Goal: Transaction & Acquisition: Purchase product/service

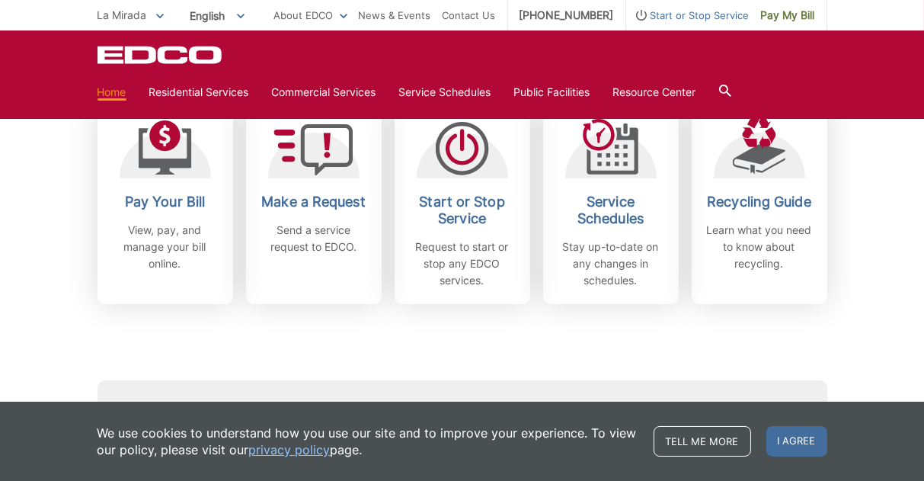
scroll to position [469, 0]
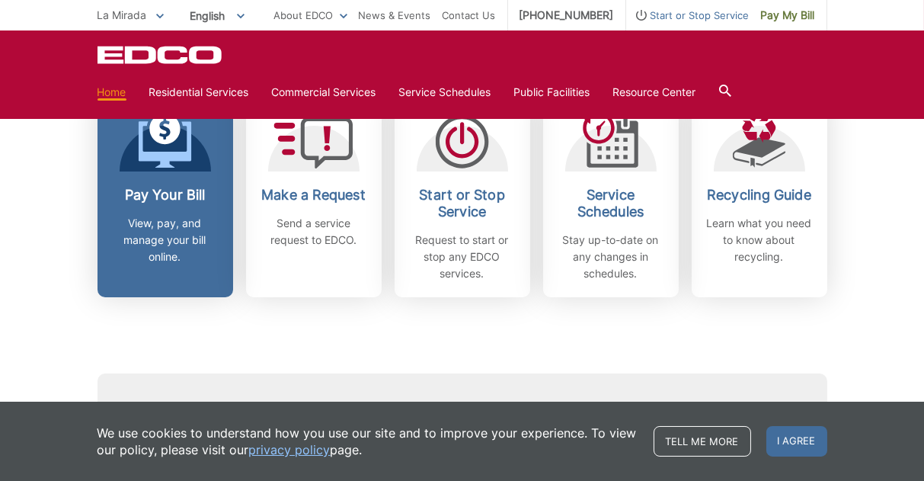
click at [183, 172] on link "Pay Your Bill View, pay, and manage your bill online." at bounding box center [166, 196] width 136 height 202
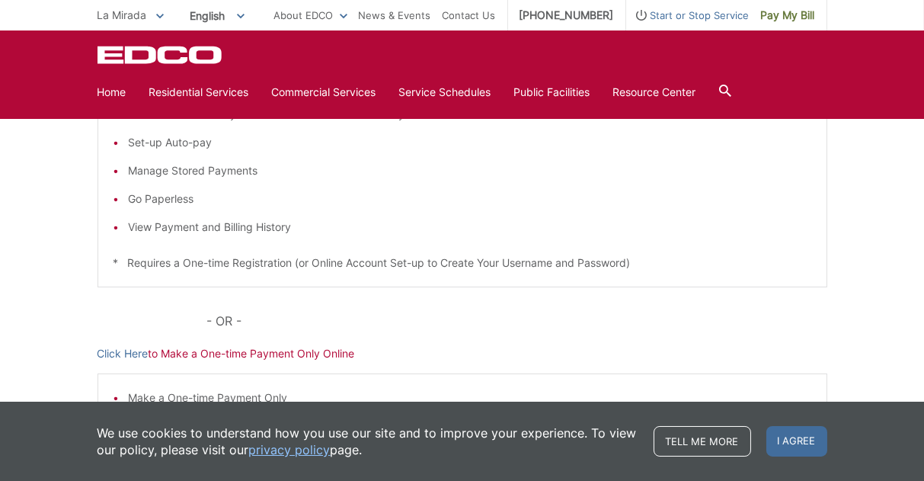
scroll to position [469, 0]
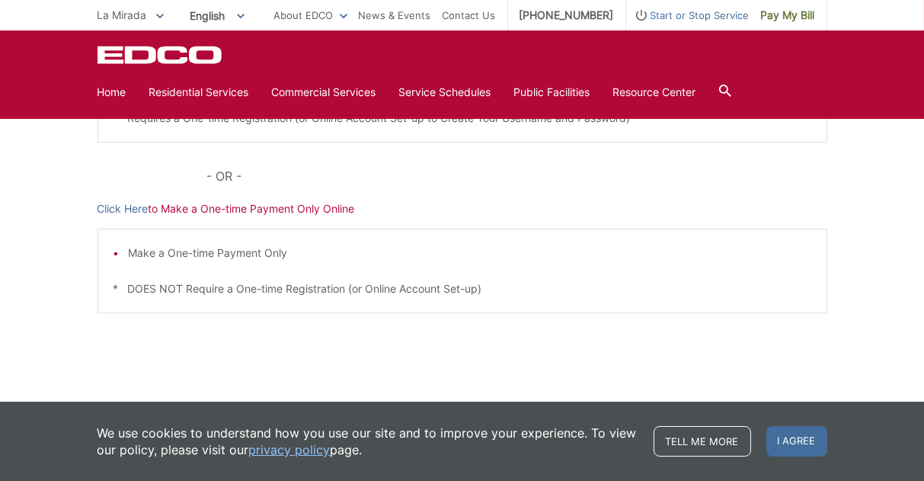
click at [250, 207] on p "Click Here to Make a One-time Payment Only Online" at bounding box center [463, 208] width 730 height 17
click at [137, 210] on link "Click Here" at bounding box center [123, 208] width 51 height 17
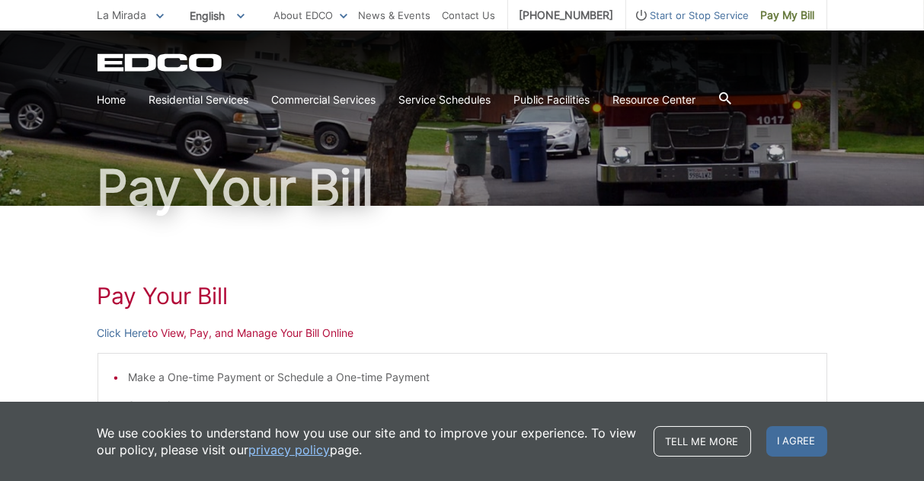
scroll to position [0, 0]
